Goal: Information Seeking & Learning: Learn about a topic

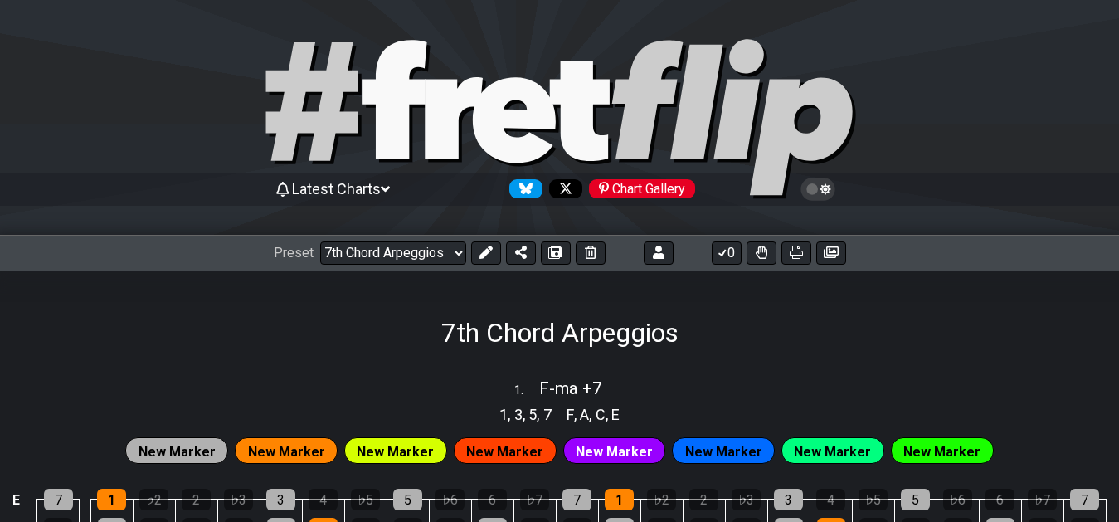
select select "/02F9A7NK"
select select "F"
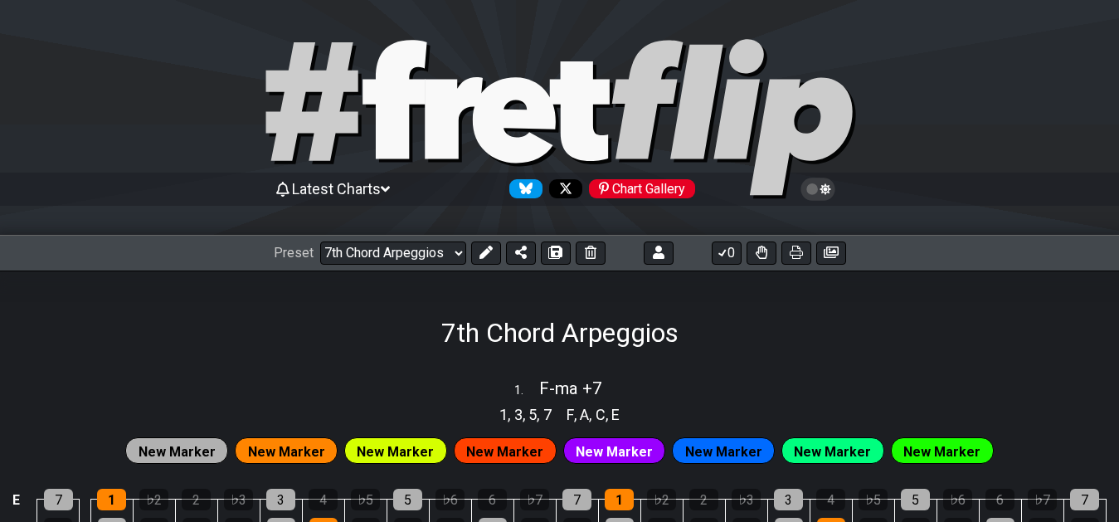
select select "F"
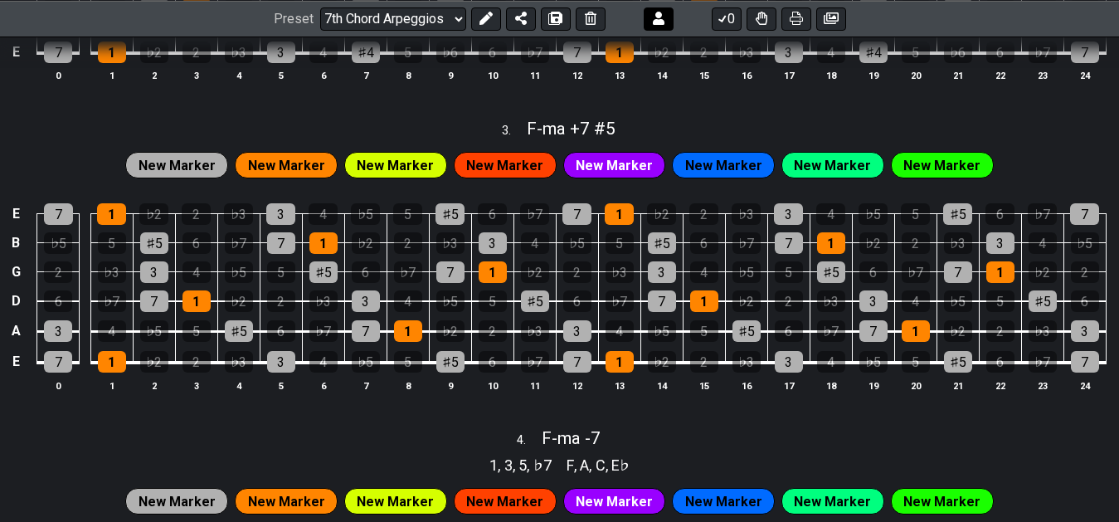
click at [656, 21] on icon at bounding box center [659, 18] width 12 height 13
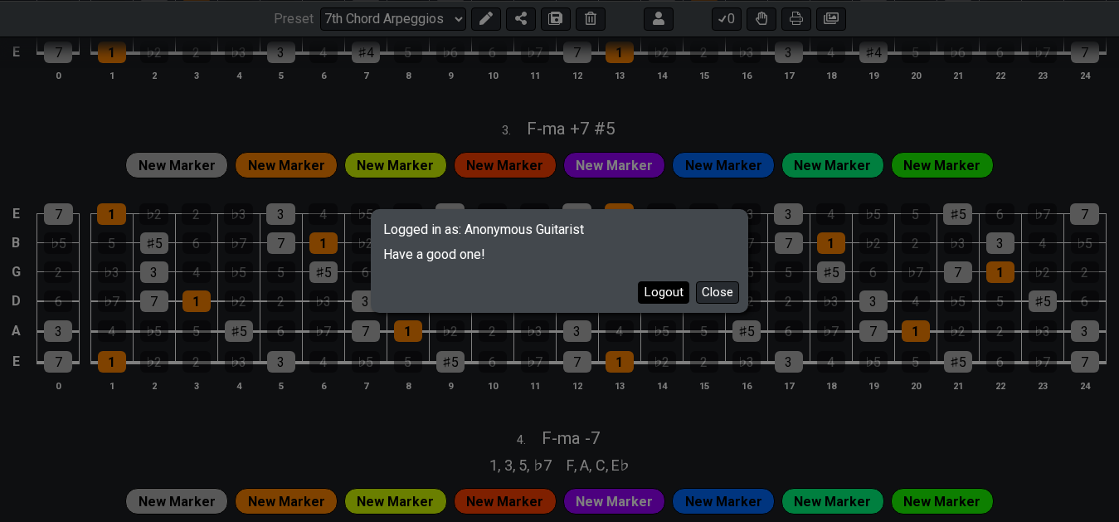
click at [670, 289] on button "Logout" at bounding box center [663, 292] width 51 height 22
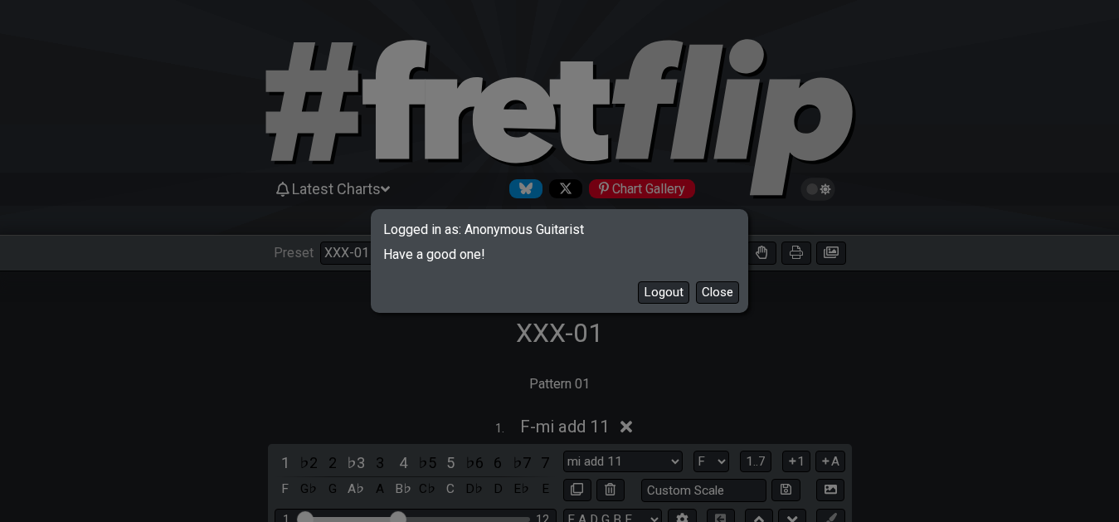
select select "/02YWF79B"
select select "mi add 11"
select select "F"
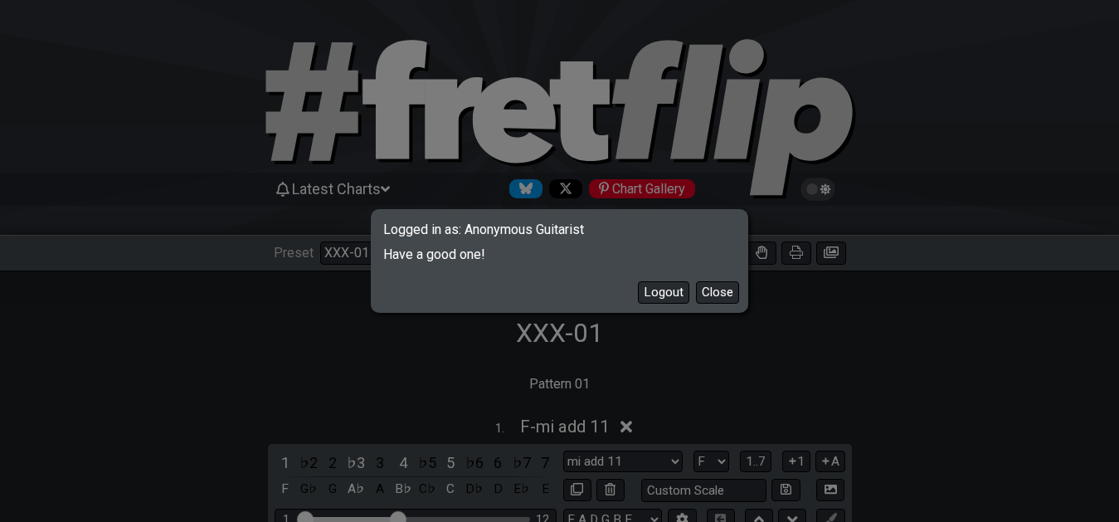
select select "F"
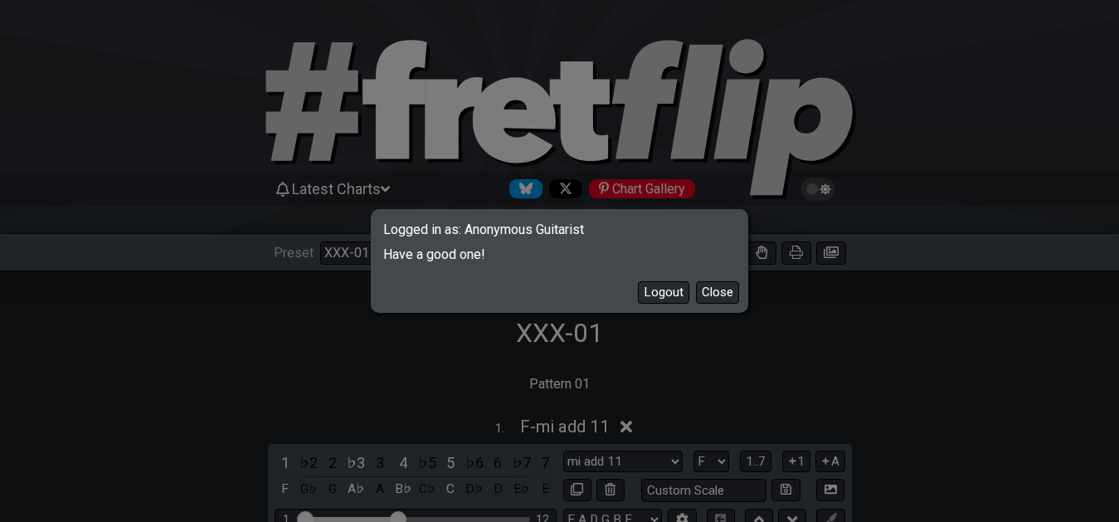
select select "F"
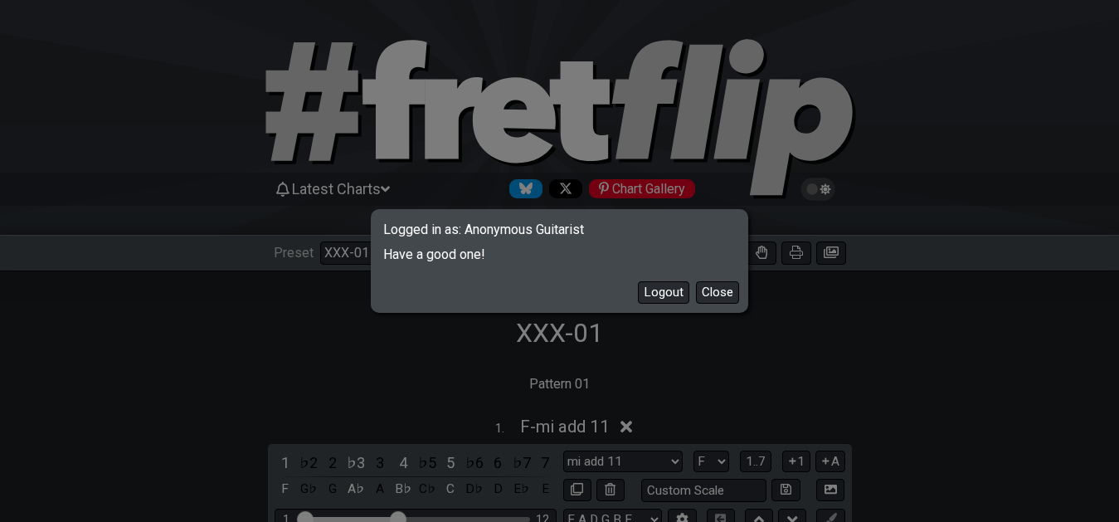
select select "F"
select select "C"
select select "F"
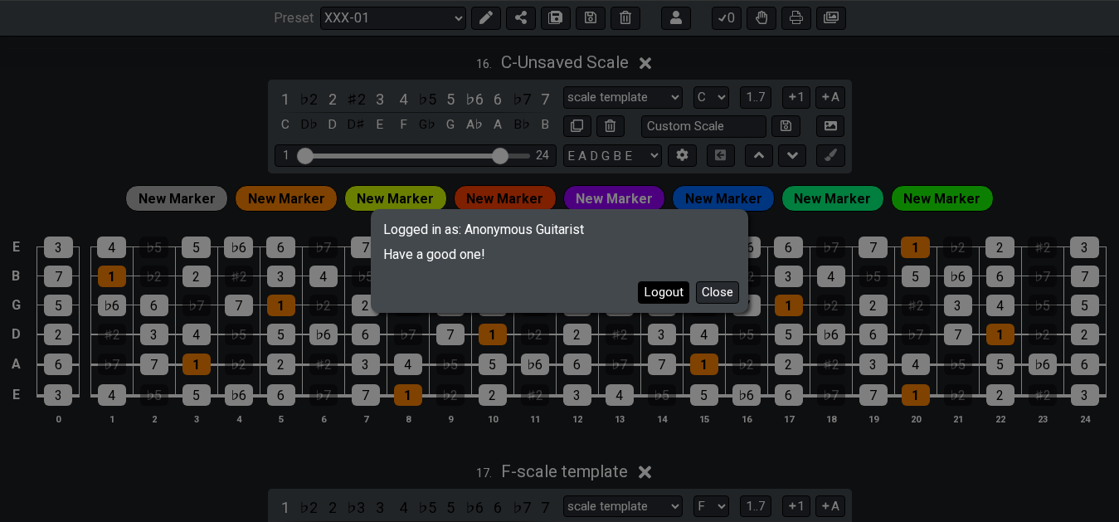
click at [666, 290] on button "Logout" at bounding box center [663, 292] width 51 height 22
